Goal: Task Accomplishment & Management: Use online tool/utility

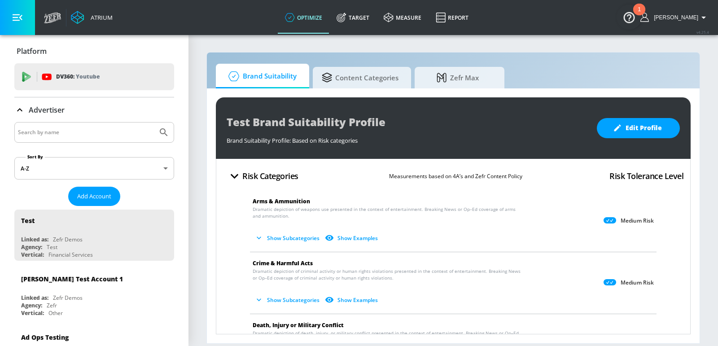
click at [76, 133] on input "Search by name" at bounding box center [86, 133] width 136 height 12
type input "[PERSON_NAME]"
click at [154, 122] on button "Submit Search" at bounding box center [164, 132] width 20 height 20
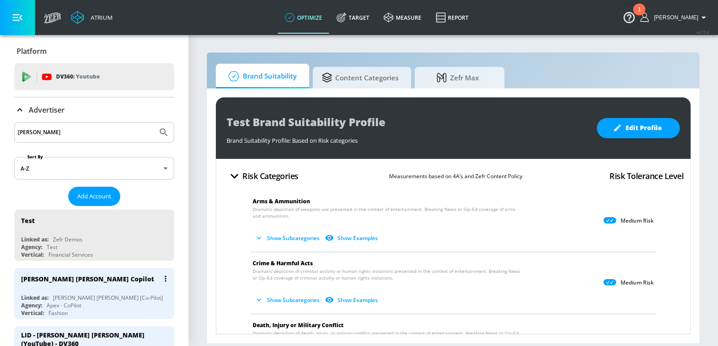
click at [68, 288] on div "[PERSON_NAME] [PERSON_NAME] Copilot Linked as: [PERSON_NAME] [PERSON_NAME] [Co-…" at bounding box center [94, 293] width 160 height 51
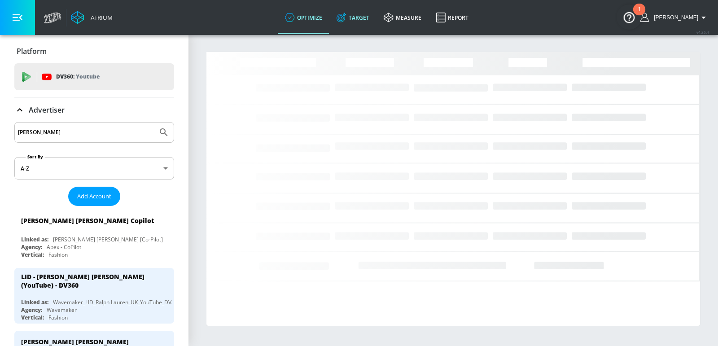
click at [346, 15] on icon at bounding box center [341, 18] width 10 height 10
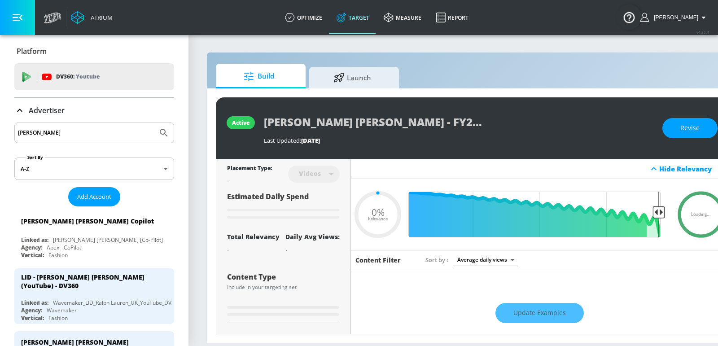
type input "0.05"
click at [378, 70] on span "Launch" at bounding box center [352, 76] width 68 height 22
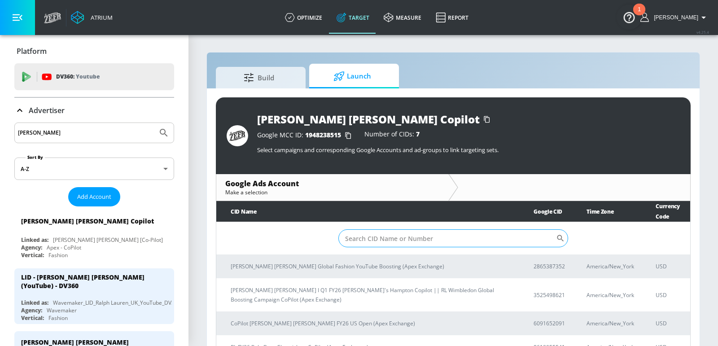
click at [395, 236] on input "Sort By" at bounding box center [447, 238] width 218 height 18
paste input "7968400354"
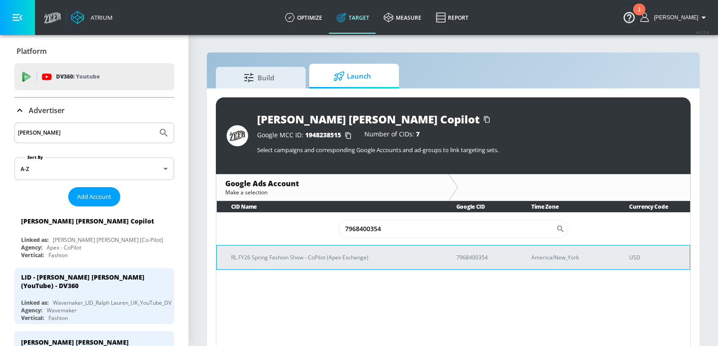
type input "7968400354"
click at [346, 263] on td "RL FY26 Spring Fashion Show - CoPilot (Apex Exchange)" at bounding box center [329, 257] width 225 height 24
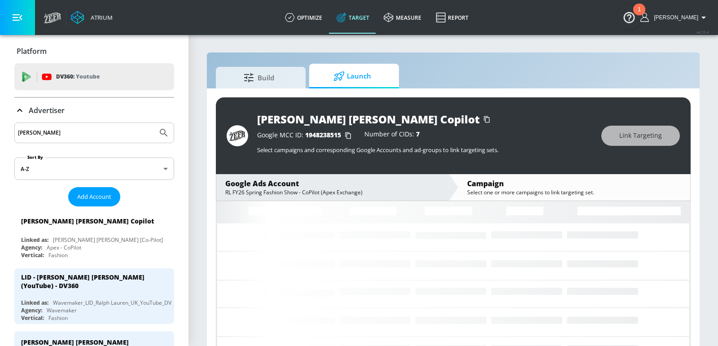
click at [208, 240] on div "[PERSON_NAME] [PERSON_NAME] Copilot Google MCC ID: 1948238515 Number of CIDs: 7…" at bounding box center [453, 223] width 493 height 270
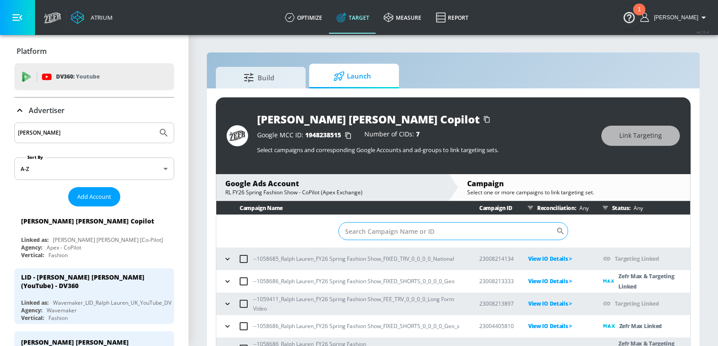
scroll to position [55, 0]
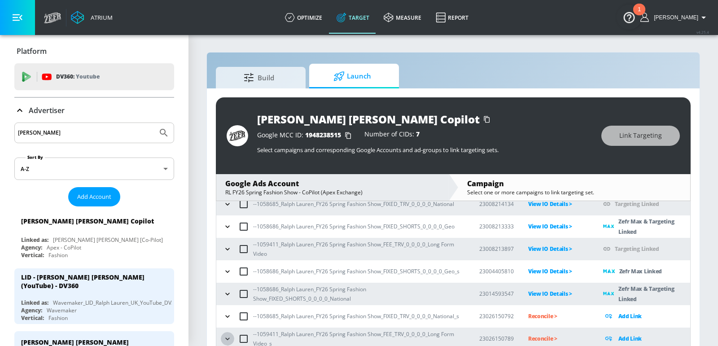
click at [225, 336] on icon "button" at bounding box center [227, 338] width 9 height 9
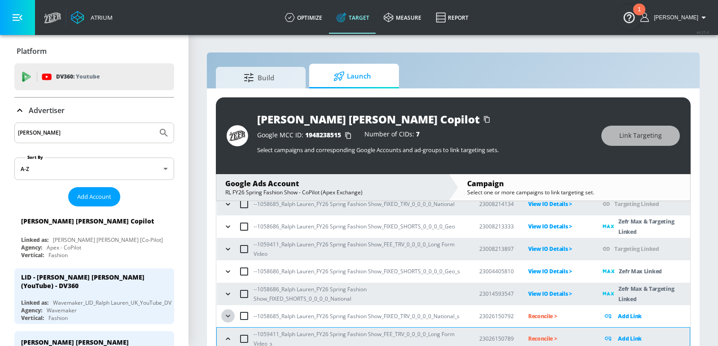
click at [225, 315] on icon "button" at bounding box center [227, 315] width 9 height 9
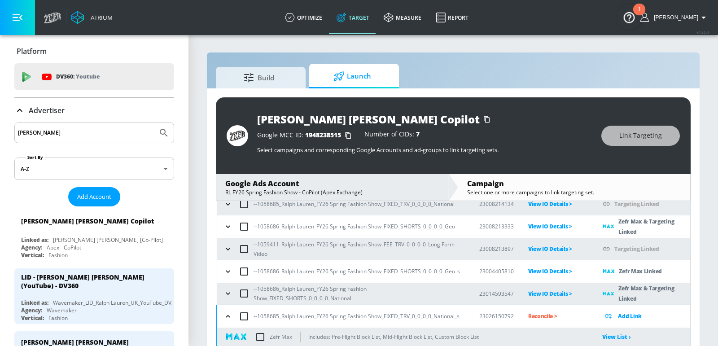
scroll to position [115, 0]
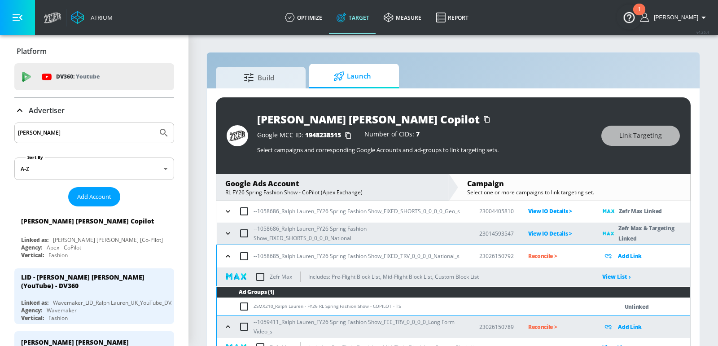
click at [261, 278] on input "checkbox" at bounding box center [260, 276] width 19 height 19
checkbox input "true"
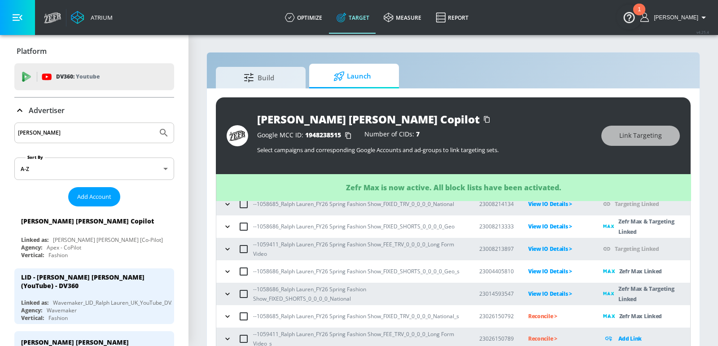
scroll to position [12, 0]
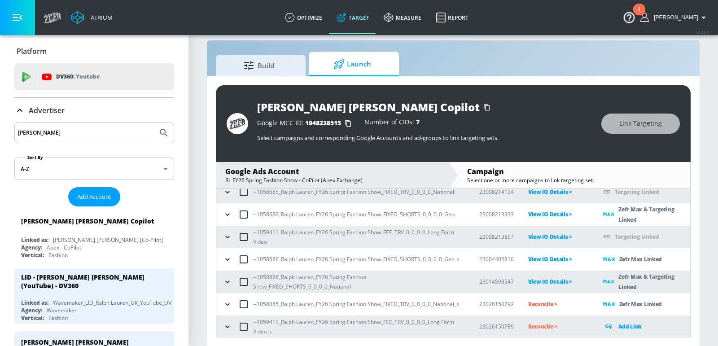
click at [224, 326] on icon "button" at bounding box center [227, 326] width 9 height 9
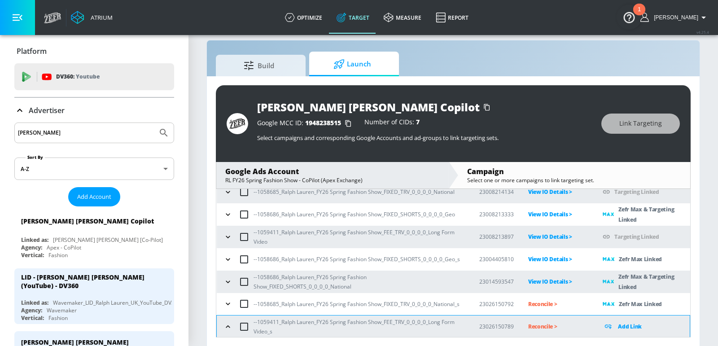
scroll to position [103, 0]
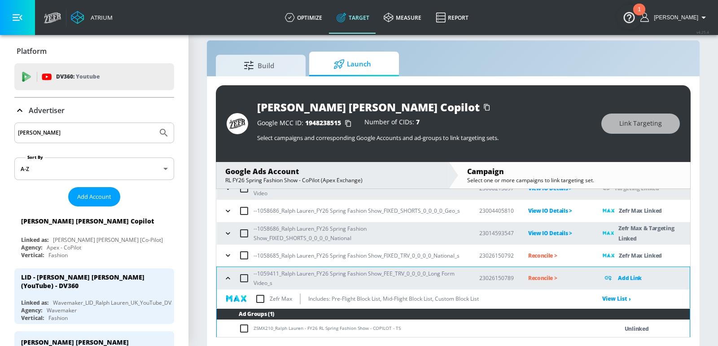
click at [258, 297] on input "checkbox" at bounding box center [260, 298] width 19 height 19
checkbox input "true"
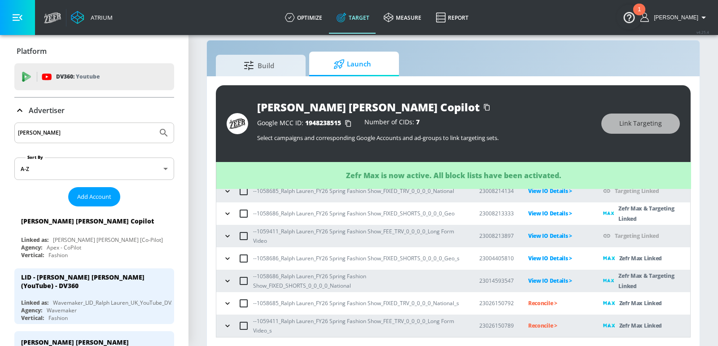
scroll to position [55, 0]
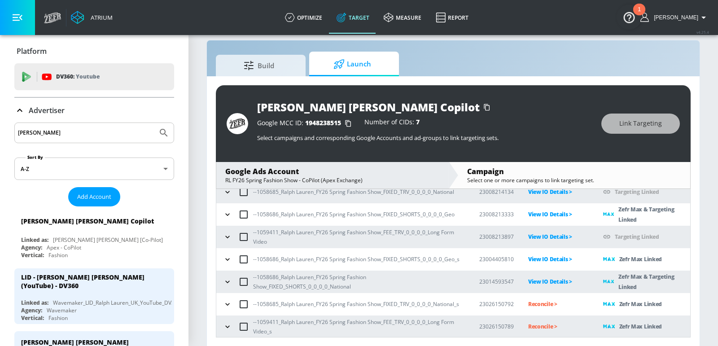
click at [536, 302] on p "Reconcile >" at bounding box center [558, 304] width 61 height 10
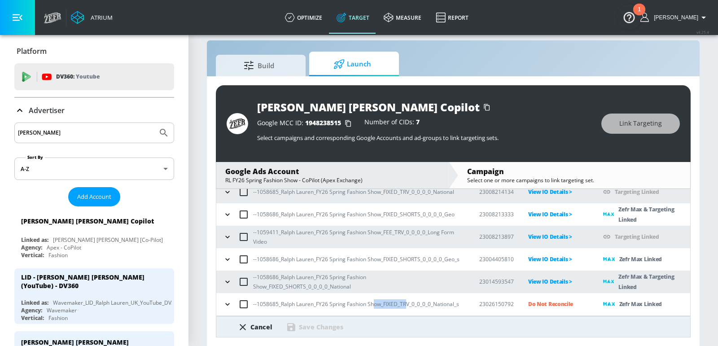
drag, startPoint x: 405, startPoint y: 307, endPoint x: 373, endPoint y: 305, distance: 31.9
click at [373, 305] on p "--1058685_Ralph Lauren_FY26 Spring Fashion Show_FIXED_TRV_0_0_0_0_National_s" at bounding box center [356, 303] width 206 height 9
drag, startPoint x: 363, startPoint y: 305, endPoint x: 265, endPoint y: 305, distance: 98.2
click at [265, 305] on p "--1058685_Ralph Lauren_FY26 Spring Fashion Show_FIXED_TRV_0_0_0_0_National_s" at bounding box center [356, 303] width 206 height 9
copy p "8685_Ralph Lauren_FY26 Spring Fashio"
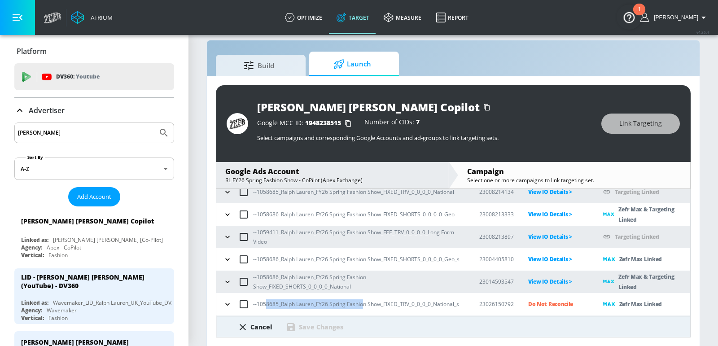
scroll to position [103, 0]
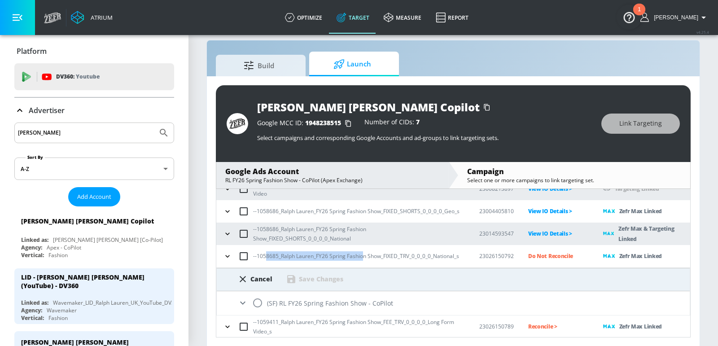
click at [259, 303] on input "radio" at bounding box center [257, 302] width 19 height 19
radio input "true"
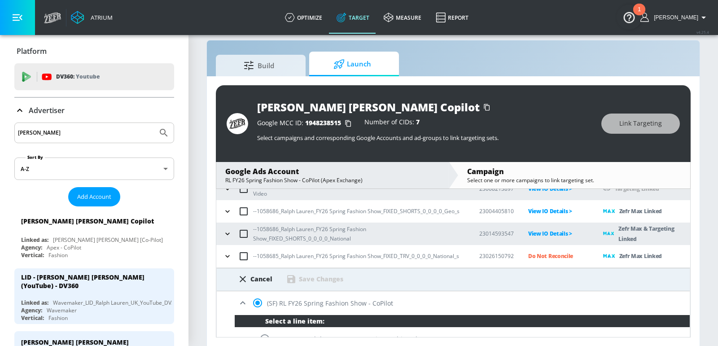
scroll to position [210, 0]
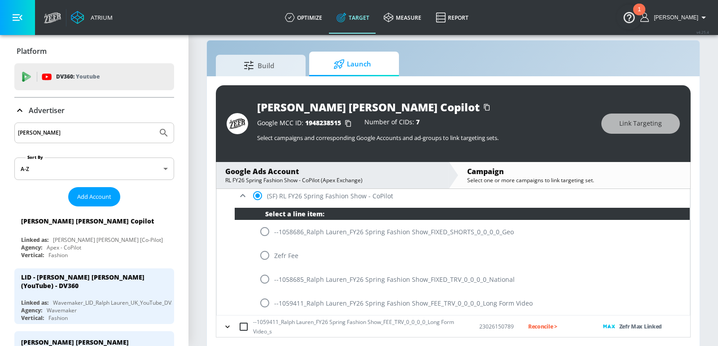
click at [263, 282] on input "radio" at bounding box center [264, 279] width 19 height 19
radio input "true"
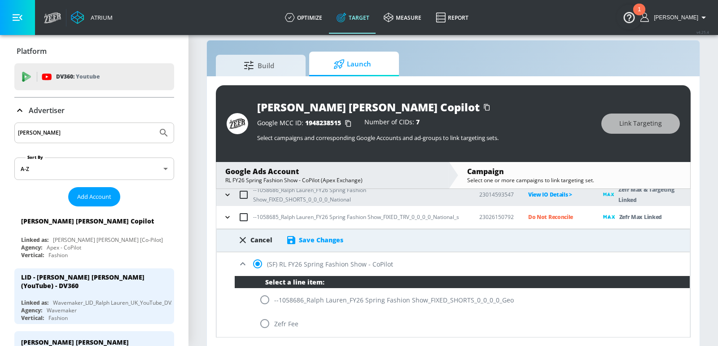
scroll to position [134, 0]
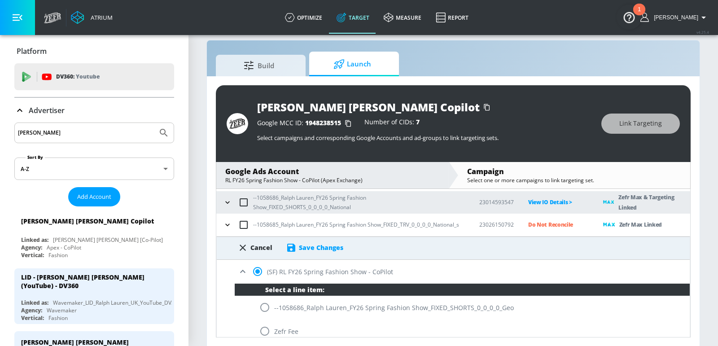
click at [324, 249] on div "Save Changes" at bounding box center [321, 247] width 44 height 9
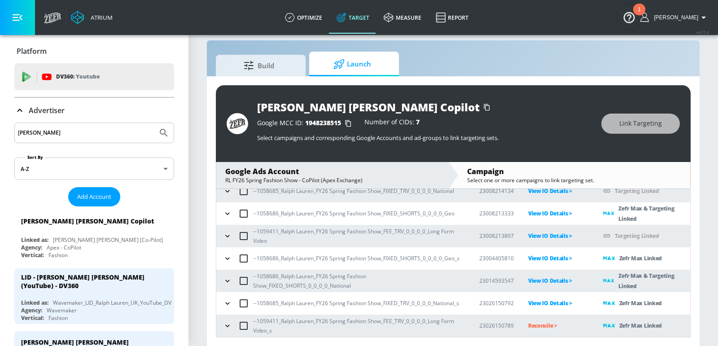
scroll to position [55, 0]
click at [539, 324] on p "Reconcile >" at bounding box center [558, 326] width 61 height 10
drag, startPoint x: 348, startPoint y: 322, endPoint x: 260, endPoint y: 321, distance: 88.4
click at [260, 321] on p "--1059411_Ralph Lauren_FY26 Spring Fashion Show_FEE_TRV_0_0_0_0_Long Form Video…" at bounding box center [359, 326] width 212 height 19
copy p "059411_Ralph Lauren_FY26 Spring F"
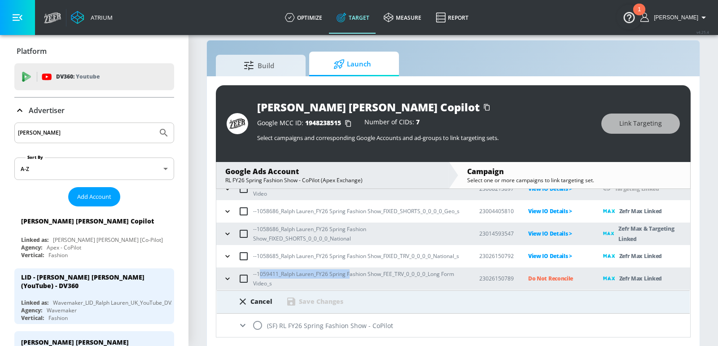
click at [258, 322] on input "radio" at bounding box center [257, 325] width 19 height 19
radio input "true"
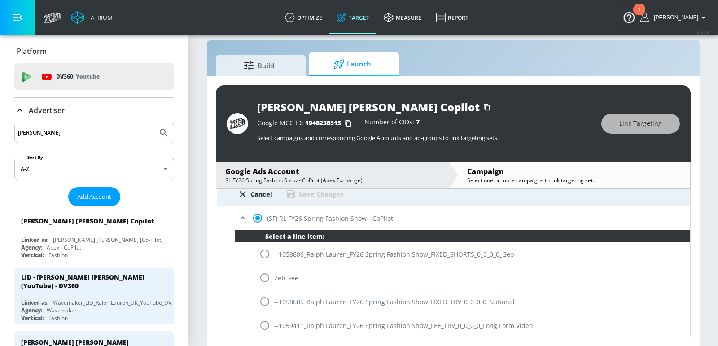
click at [266, 323] on input "radio" at bounding box center [264, 325] width 19 height 19
radio input "true"
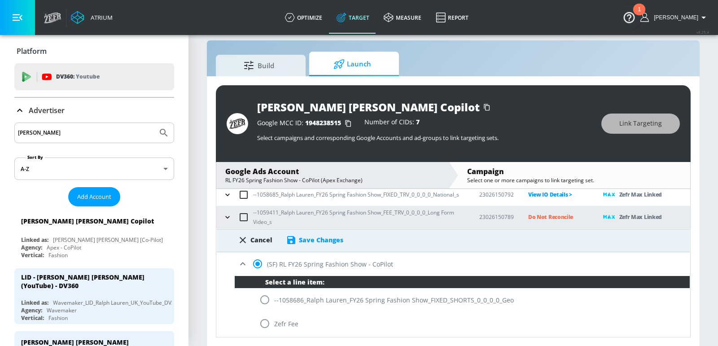
scroll to position [151, 0]
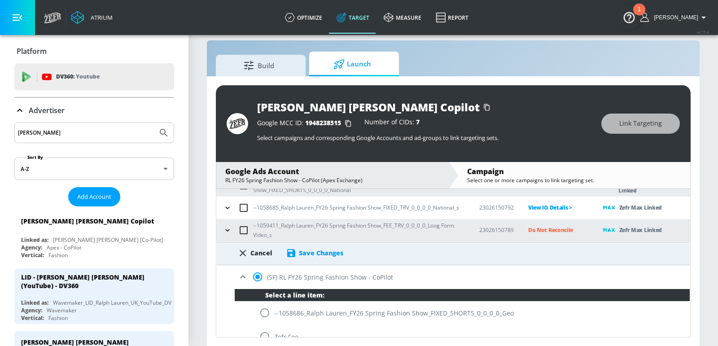
click at [332, 253] on div "Save Changes" at bounding box center [321, 253] width 44 height 9
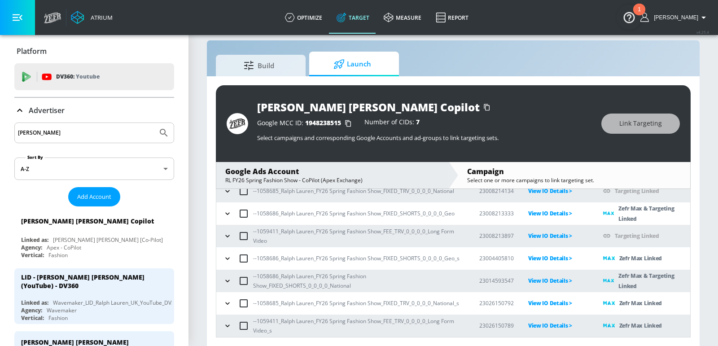
scroll to position [55, 0]
